Goal: Task Accomplishment & Management: Complete application form

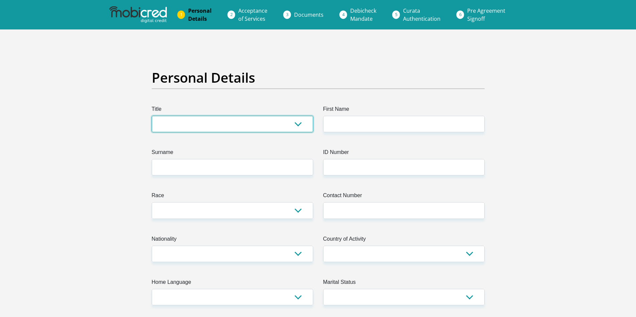
click at [242, 123] on select "Mr Ms Mrs Dr [PERSON_NAME]" at bounding box center [232, 124] width 161 height 16
select select "Mr"
click at [152, 116] on select "Mr Ms Mrs Dr [PERSON_NAME]" at bounding box center [232, 124] width 161 height 16
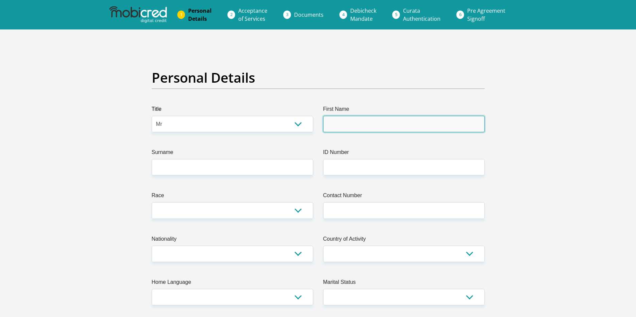
click at [330, 121] on input "First Name" at bounding box center [403, 124] width 161 height 16
type input "Amogalang"
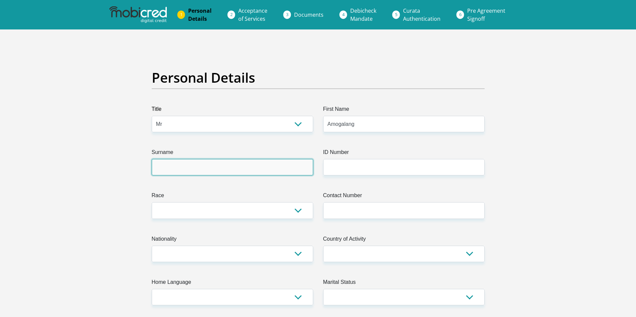
type input "Modau"
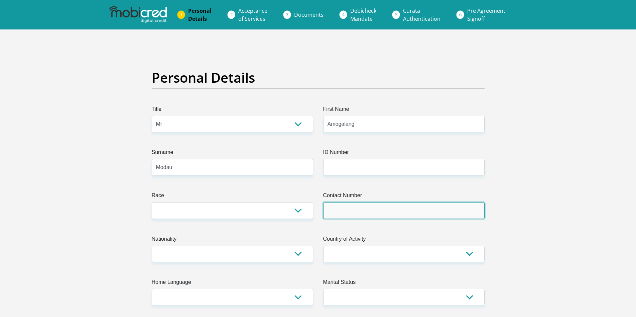
type input "0817585731"
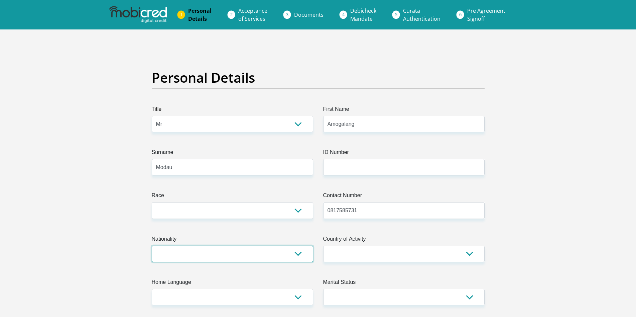
select select "ZAF"
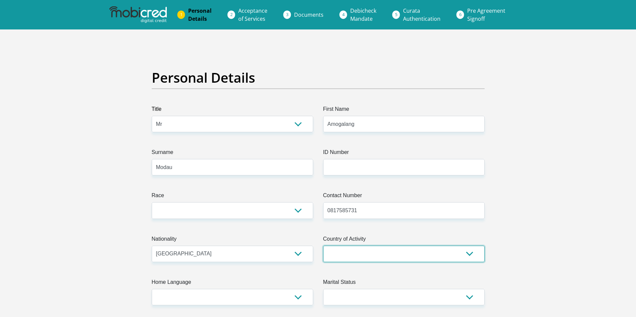
select select "ZAF"
type input "[STREET_ADDRESS]"
type input "[GEOGRAPHIC_DATA]"
type input "0152"
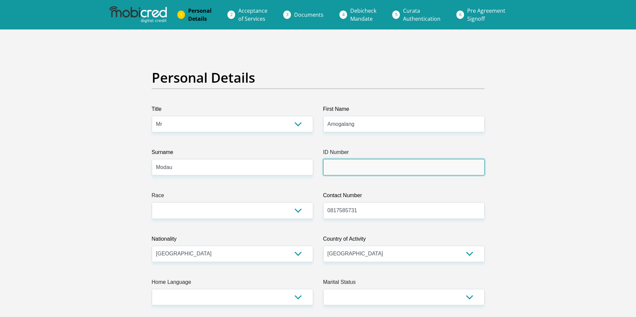
click at [379, 165] on input "ID Number" at bounding box center [403, 167] width 161 height 16
type input "0307275485083"
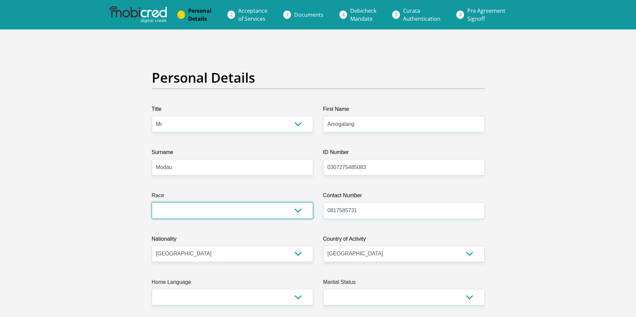
click at [310, 218] on select "Black Coloured Indian White Other" at bounding box center [232, 210] width 161 height 16
select select "1"
click at [152, 202] on select "Black Coloured Indian White Other" at bounding box center [232, 210] width 161 height 16
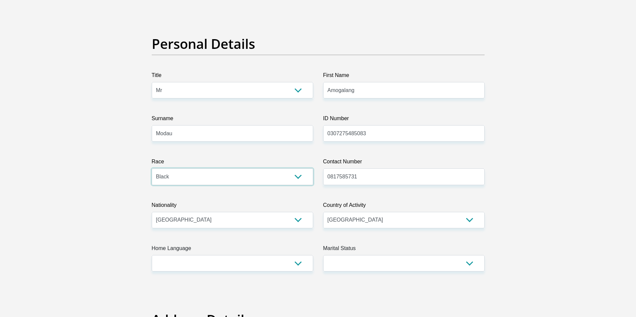
scroll to position [67, 0]
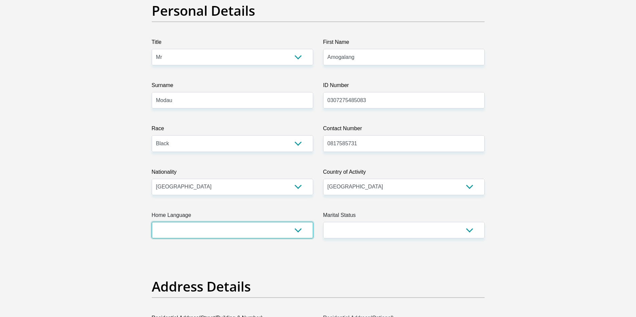
click at [298, 227] on select "Afrikaans English Sepedi South Ndebele Southern Sotho Swati Tsonga Tswana Venda…" at bounding box center [232, 230] width 161 height 16
select select "nso"
click at [152, 222] on select "Afrikaans English Sepedi South Ndebele Southern Sotho Swati Tsonga Tswana Venda…" at bounding box center [232, 230] width 161 height 16
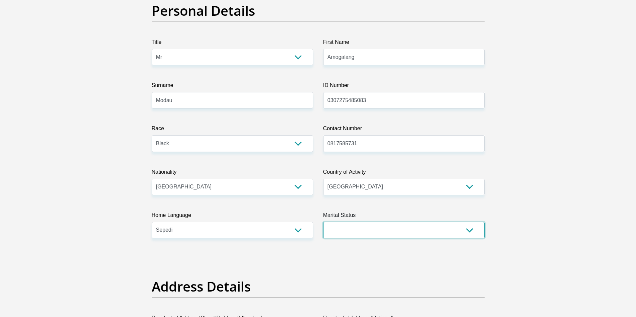
click at [351, 228] on select "Married ANC Single Divorced Widowed Married COP or Customary Law" at bounding box center [403, 230] width 161 height 16
select select "2"
click at [323, 222] on select "Married ANC Single Divorced Widowed Married COP or Customary Law" at bounding box center [403, 230] width 161 height 16
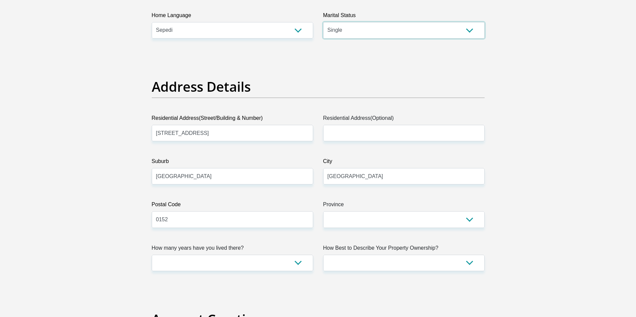
scroll to position [267, 0]
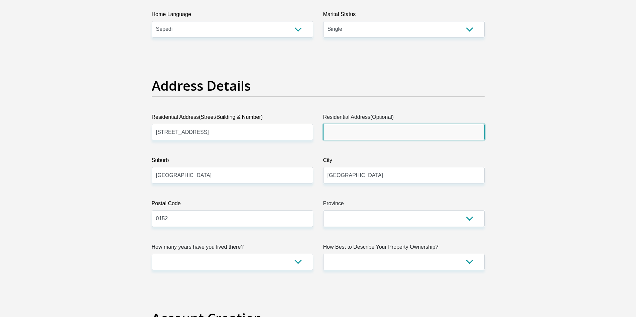
click at [400, 133] on input "Residential Address(Optional)" at bounding box center [403, 132] width 161 height 16
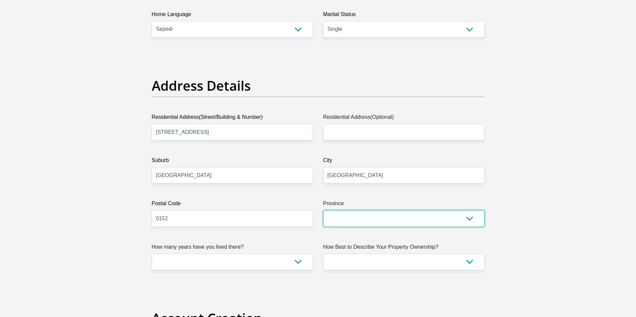
click at [361, 220] on select "Eastern Cape Free State [GEOGRAPHIC_DATA] [GEOGRAPHIC_DATA][DATE] [GEOGRAPHIC_D…" at bounding box center [403, 218] width 161 height 16
select select "Gauteng"
click at [323, 210] on select "Eastern Cape Free State [GEOGRAPHIC_DATA] [GEOGRAPHIC_DATA][DATE] [GEOGRAPHIC_D…" at bounding box center [403, 218] width 161 height 16
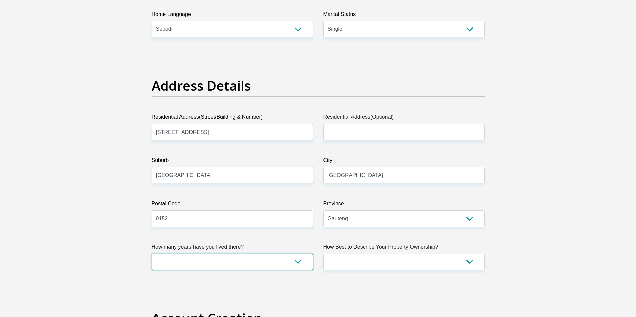
click at [280, 263] on select "less than 1 year 1-3 years 3-5 years 5+ years" at bounding box center [232, 261] width 161 height 16
select select "5"
click at [152, 253] on select "less than 1 year 1-3 years 3-5 years 5+ years" at bounding box center [232, 261] width 161 height 16
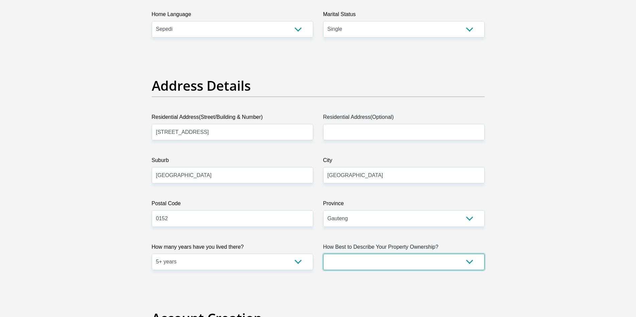
click at [338, 261] on select "Owned Rented Family Owned Company Dwelling" at bounding box center [403, 261] width 161 height 16
select select "parents"
click at [323, 253] on select "Owned Rented Family Owned Company Dwelling" at bounding box center [403, 261] width 161 height 16
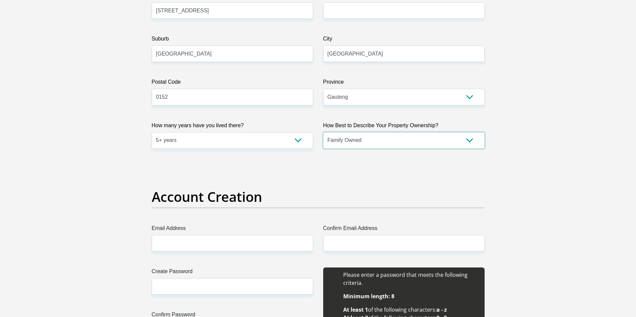
scroll to position [401, 0]
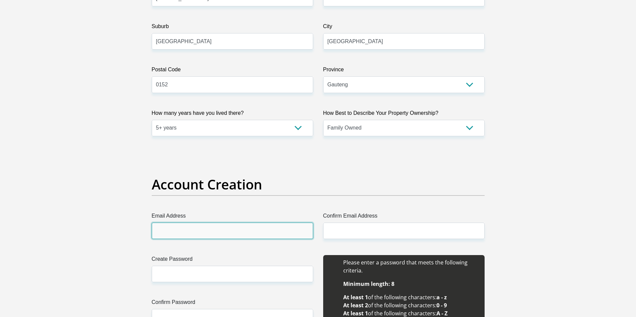
click at [270, 228] on input "Email Address" at bounding box center [232, 230] width 161 height 16
type input "[EMAIL_ADDRESS][DOMAIN_NAME]"
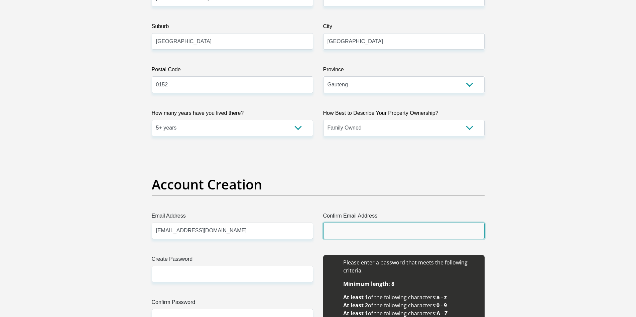
type input "[EMAIL_ADDRESS][DOMAIN_NAME]"
type input "Amogalang"
type input "Modau"
type input "0817585731"
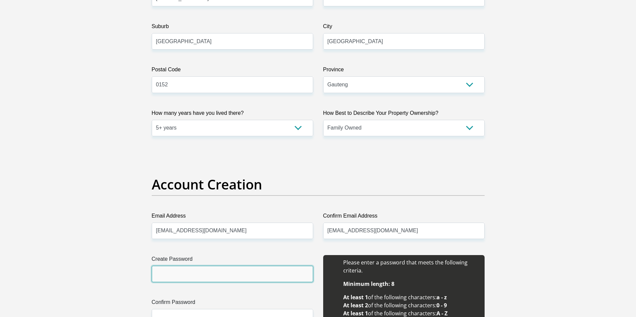
click at [239, 277] on input "Create Password" at bounding box center [232, 273] width 161 height 16
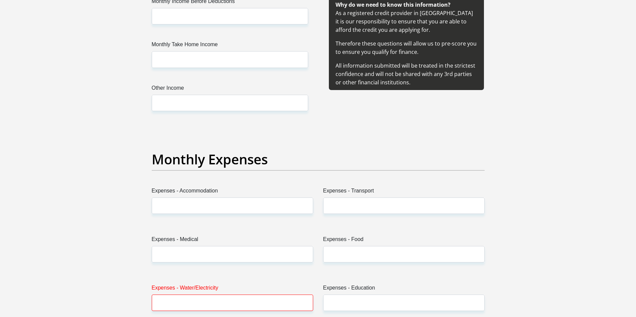
scroll to position [820, 0]
